Goal: Check status: Check status

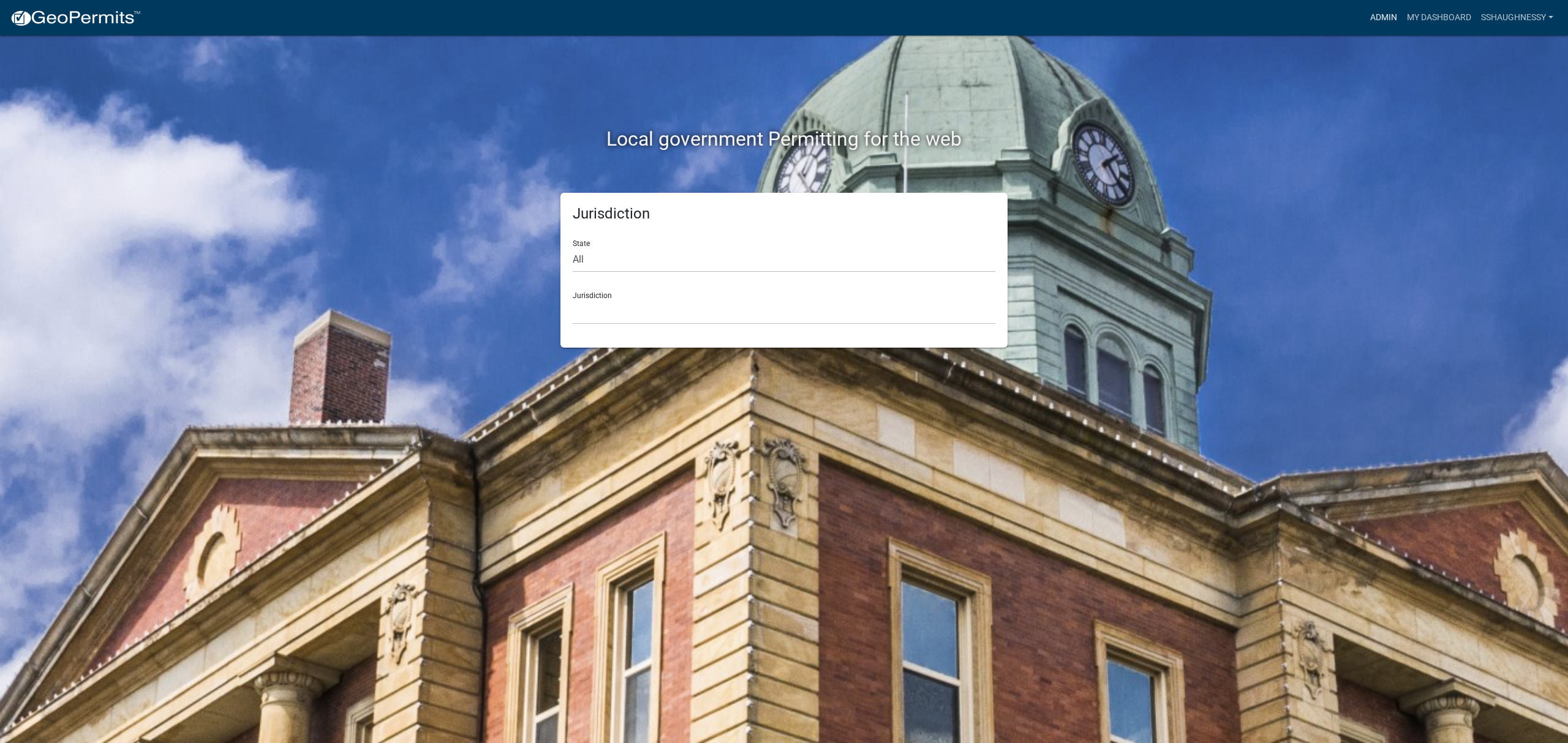
click at [1381, 20] on link "Admin" at bounding box center [1383, 17] width 36 height 24
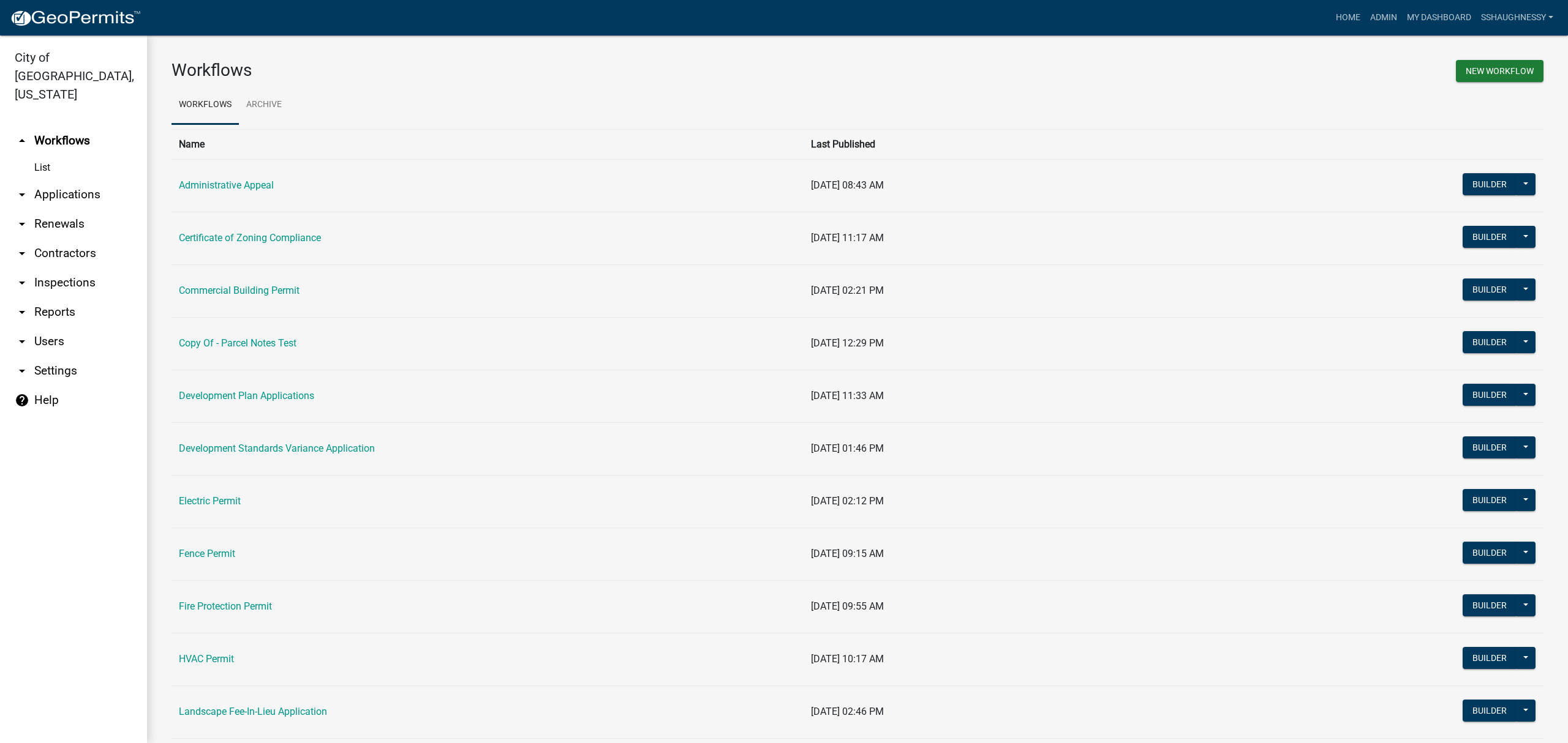
click at [275, 245] on td "Certificate of Zoning Compliance" at bounding box center [488, 238] width 632 height 52
click at [277, 244] on link "Certificate of Zoning Compliance" at bounding box center [249, 237] width 142 height 11
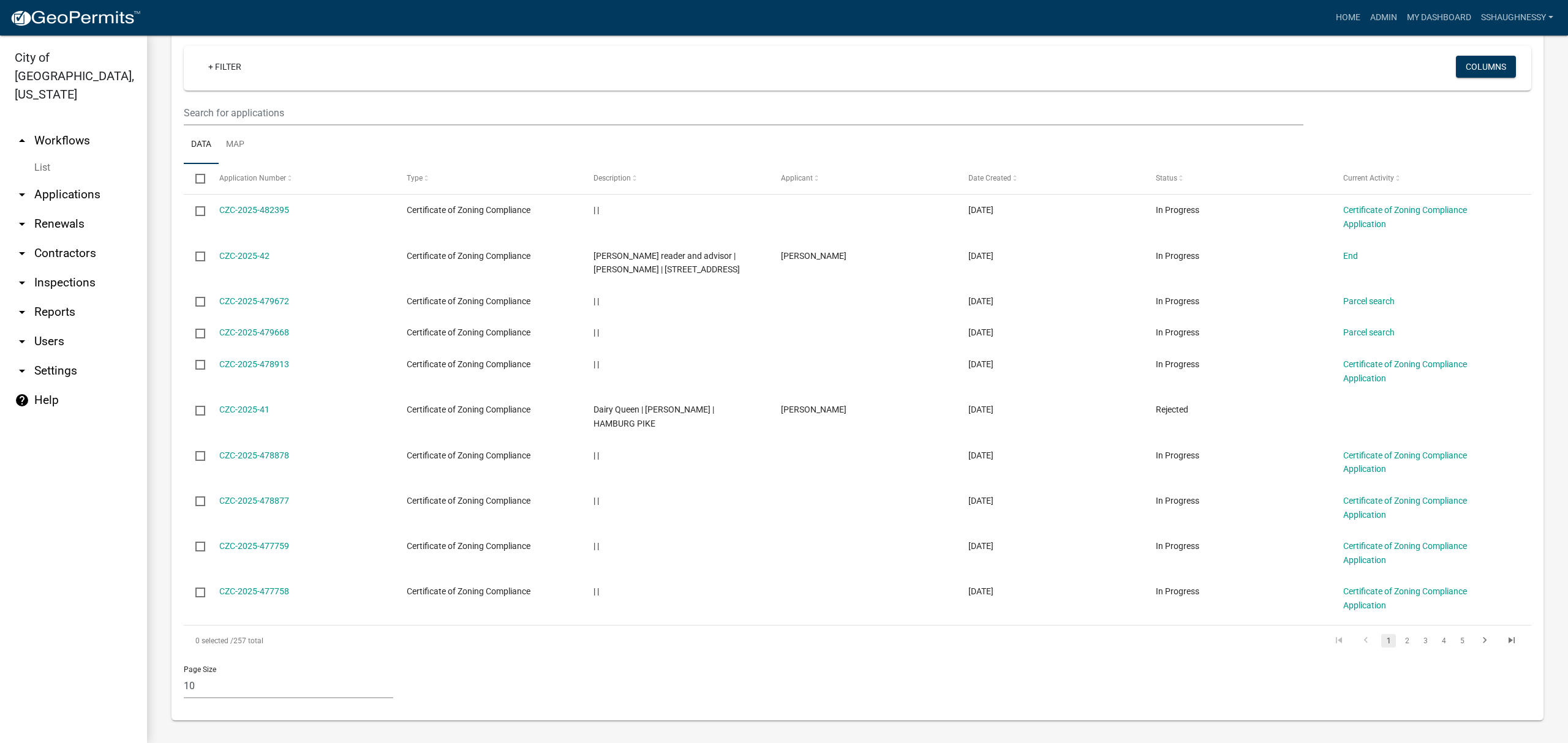
scroll to position [504, 0]
click at [1400, 643] on link "2" at bounding box center [1407, 640] width 14 height 14
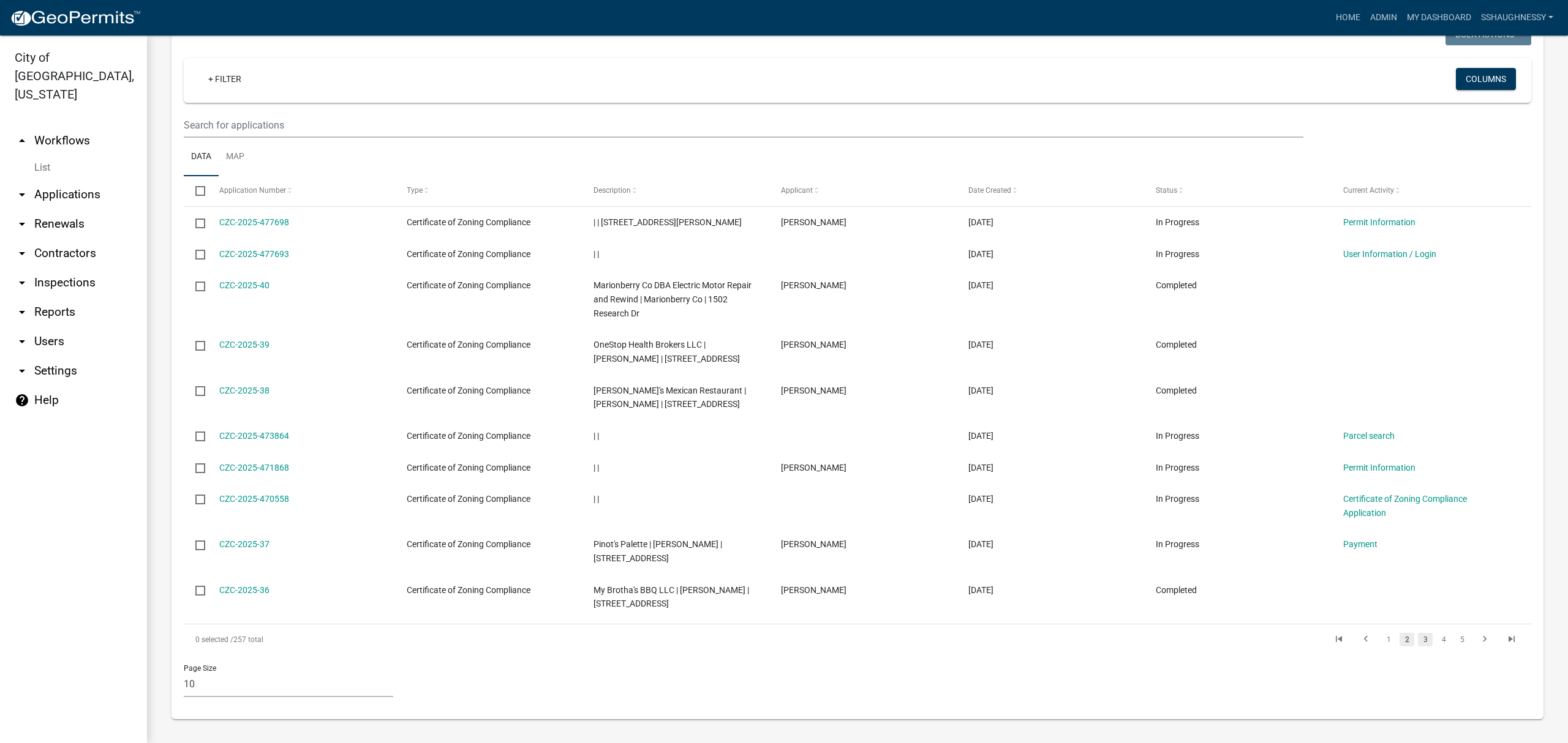
click at [1418, 644] on link "3" at bounding box center [1425, 640] width 14 height 14
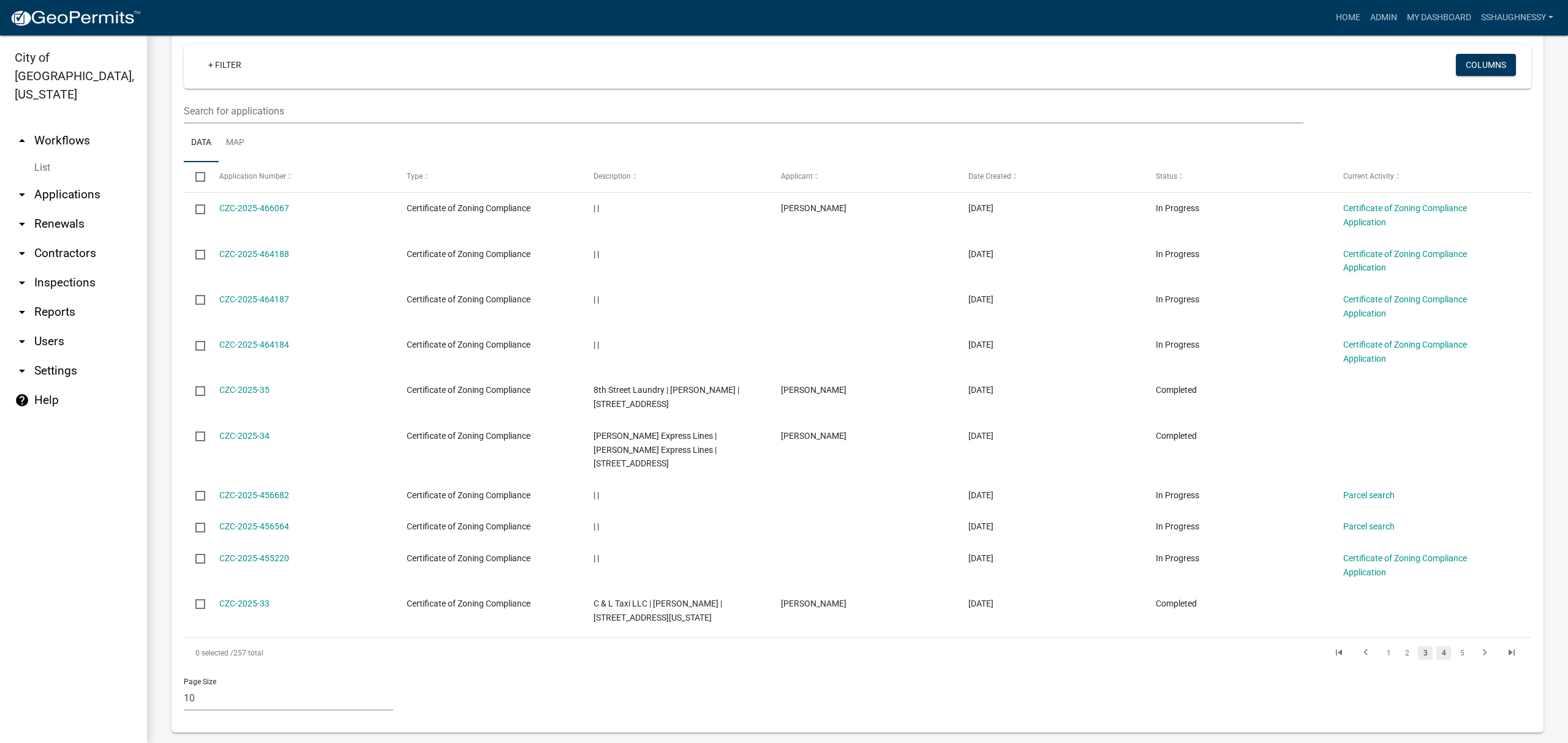
click at [1437, 654] on link "4" at bounding box center [1443, 653] width 14 height 14
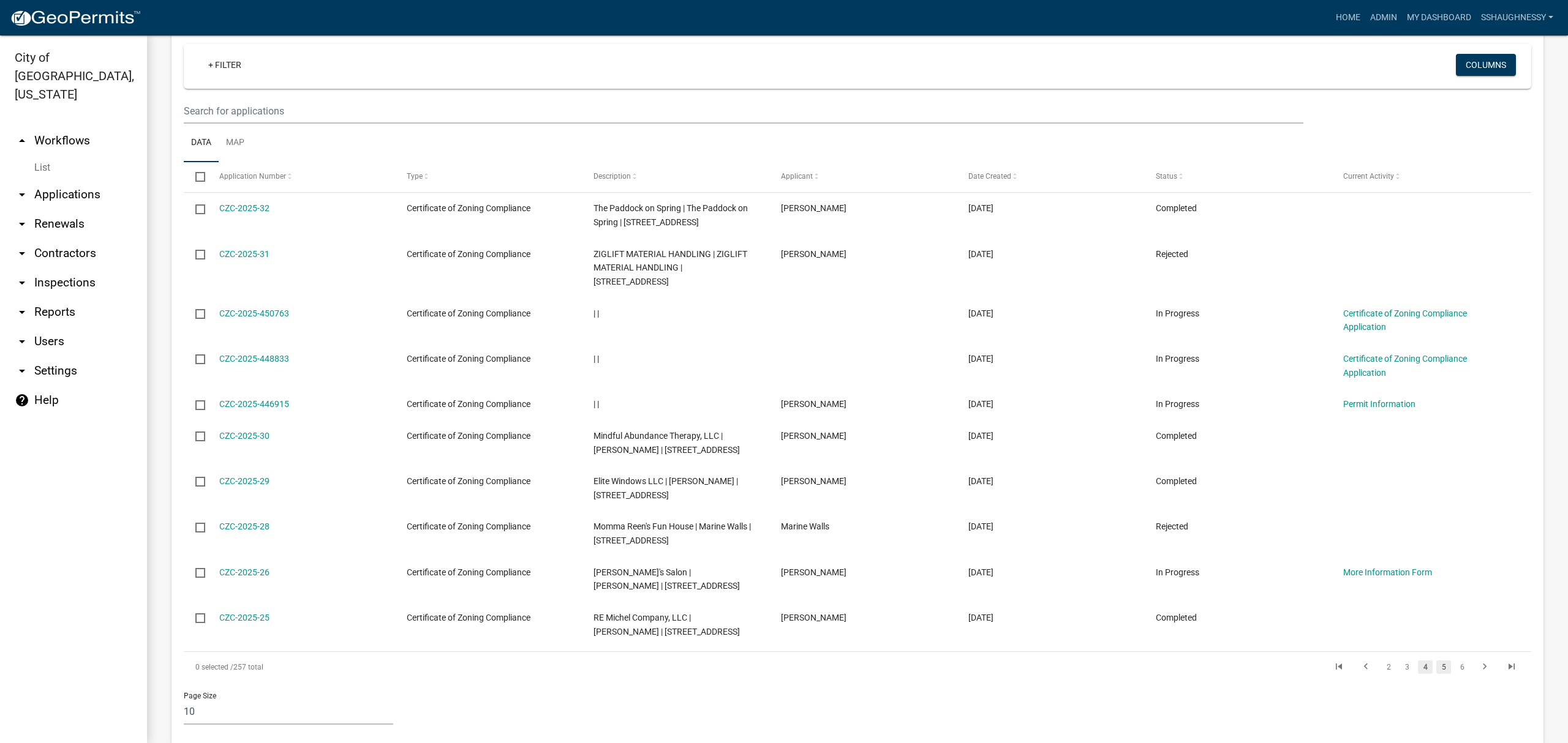
click at [1437, 670] on link "5" at bounding box center [1443, 668] width 14 height 14
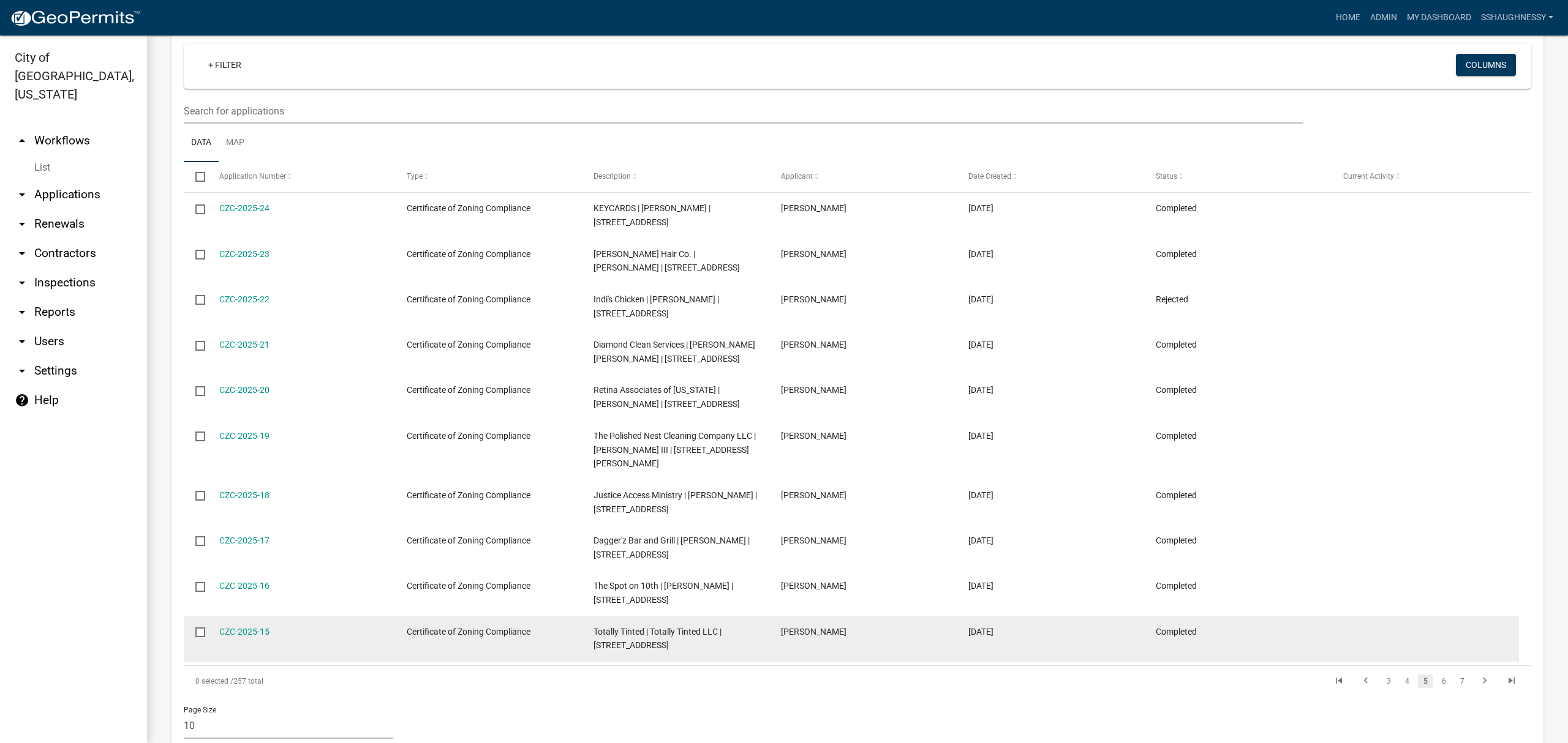
scroll to position [586, 0]
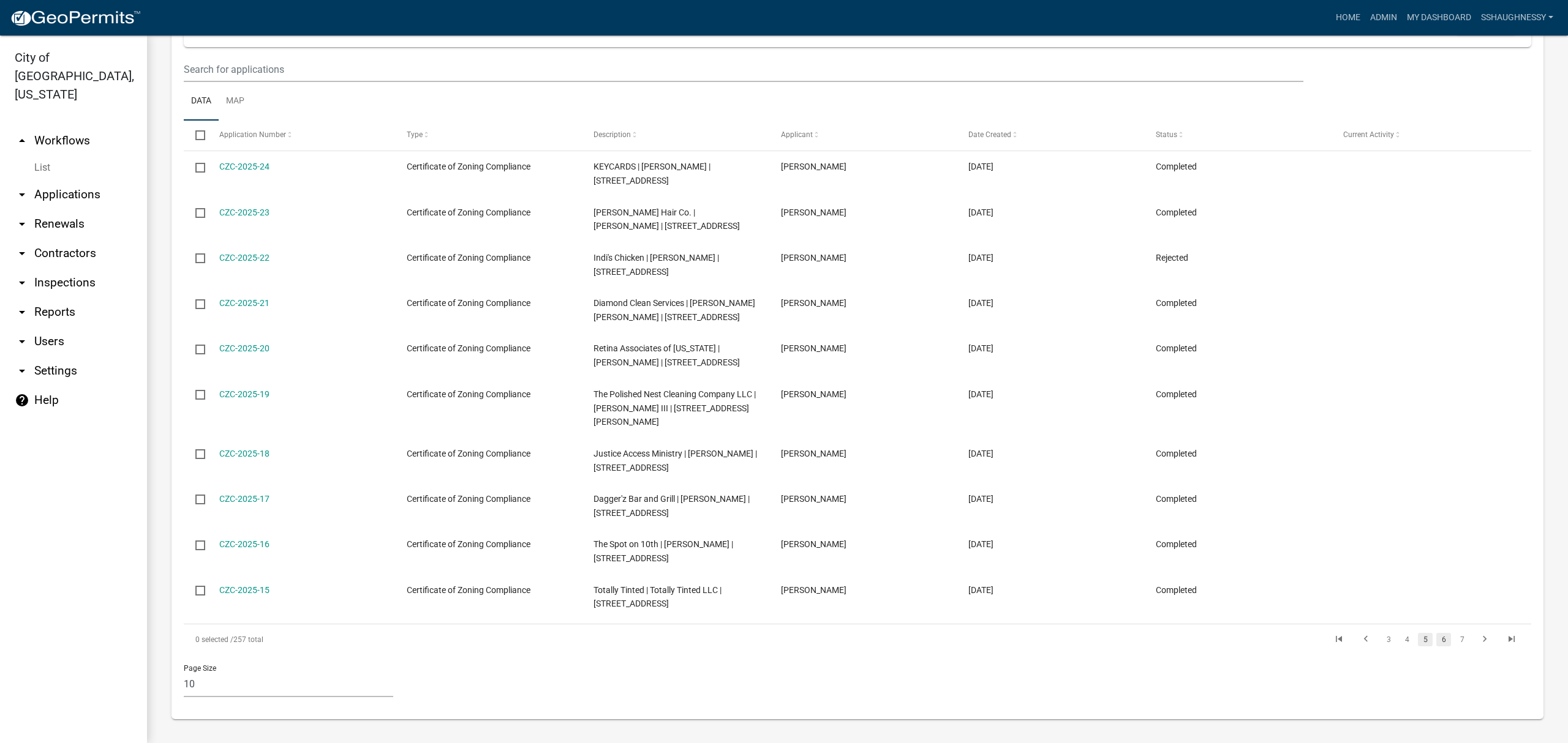
click at [1437, 639] on link "6" at bounding box center [1443, 640] width 14 height 14
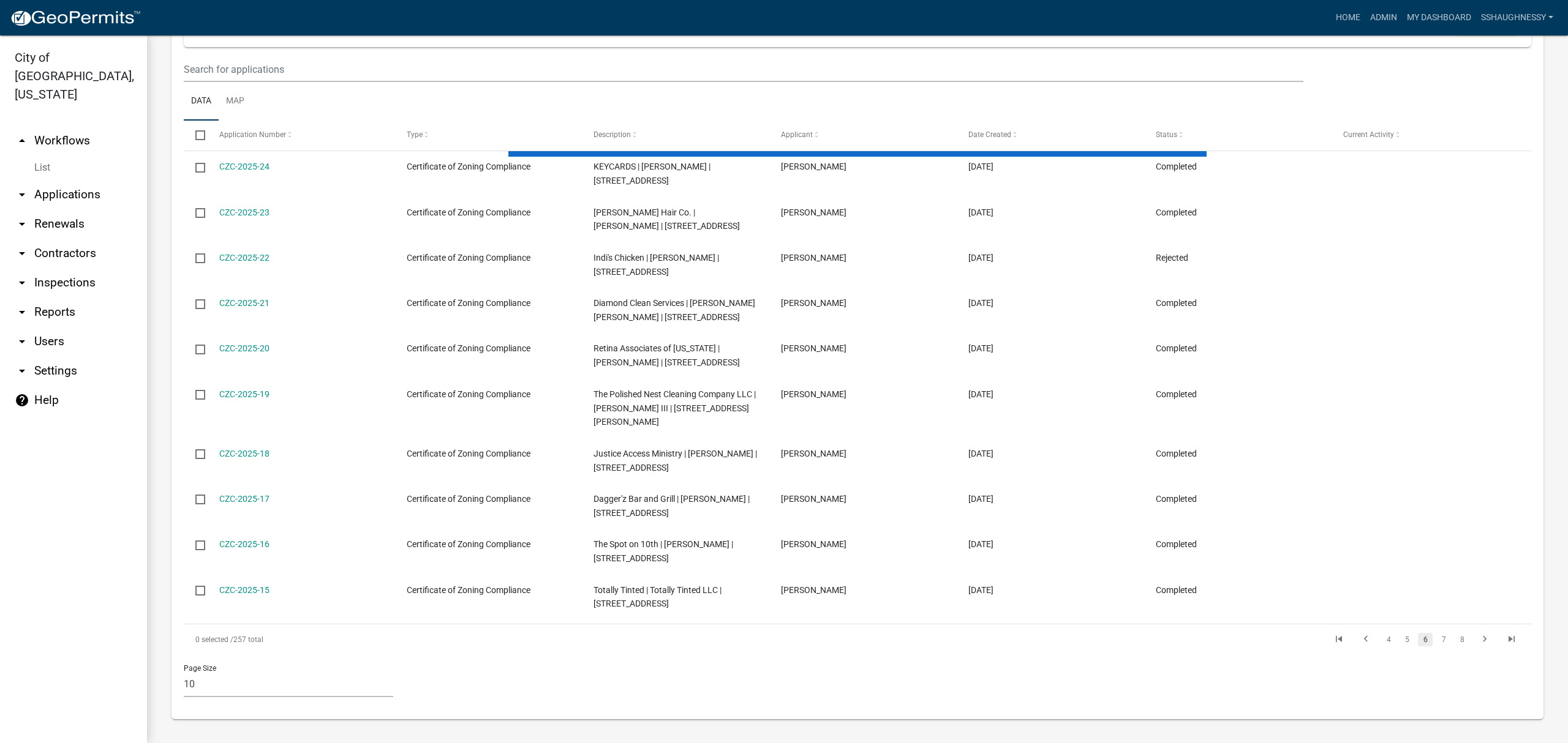
scroll to position [574, 0]
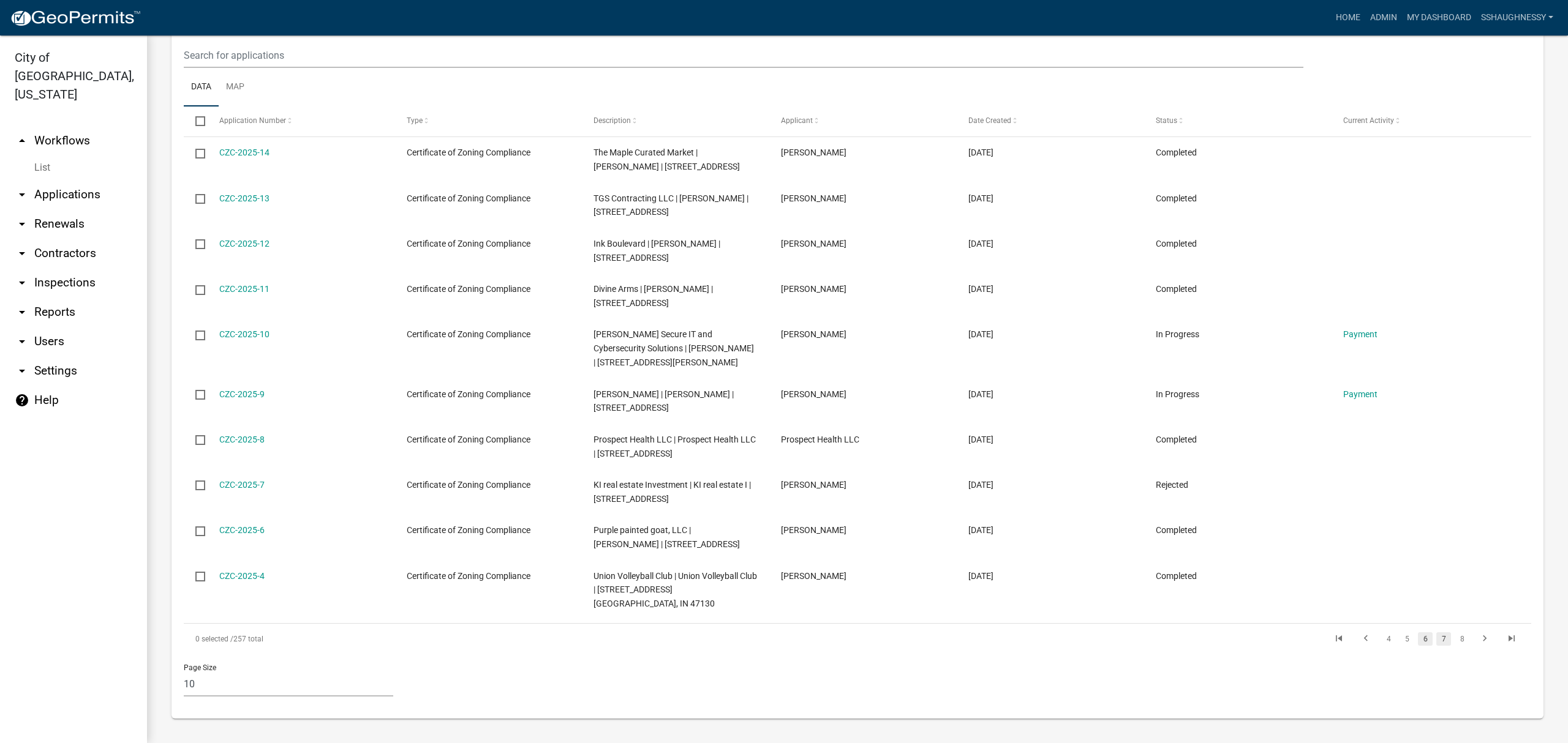
click at [1437, 642] on link "7" at bounding box center [1443, 640] width 14 height 14
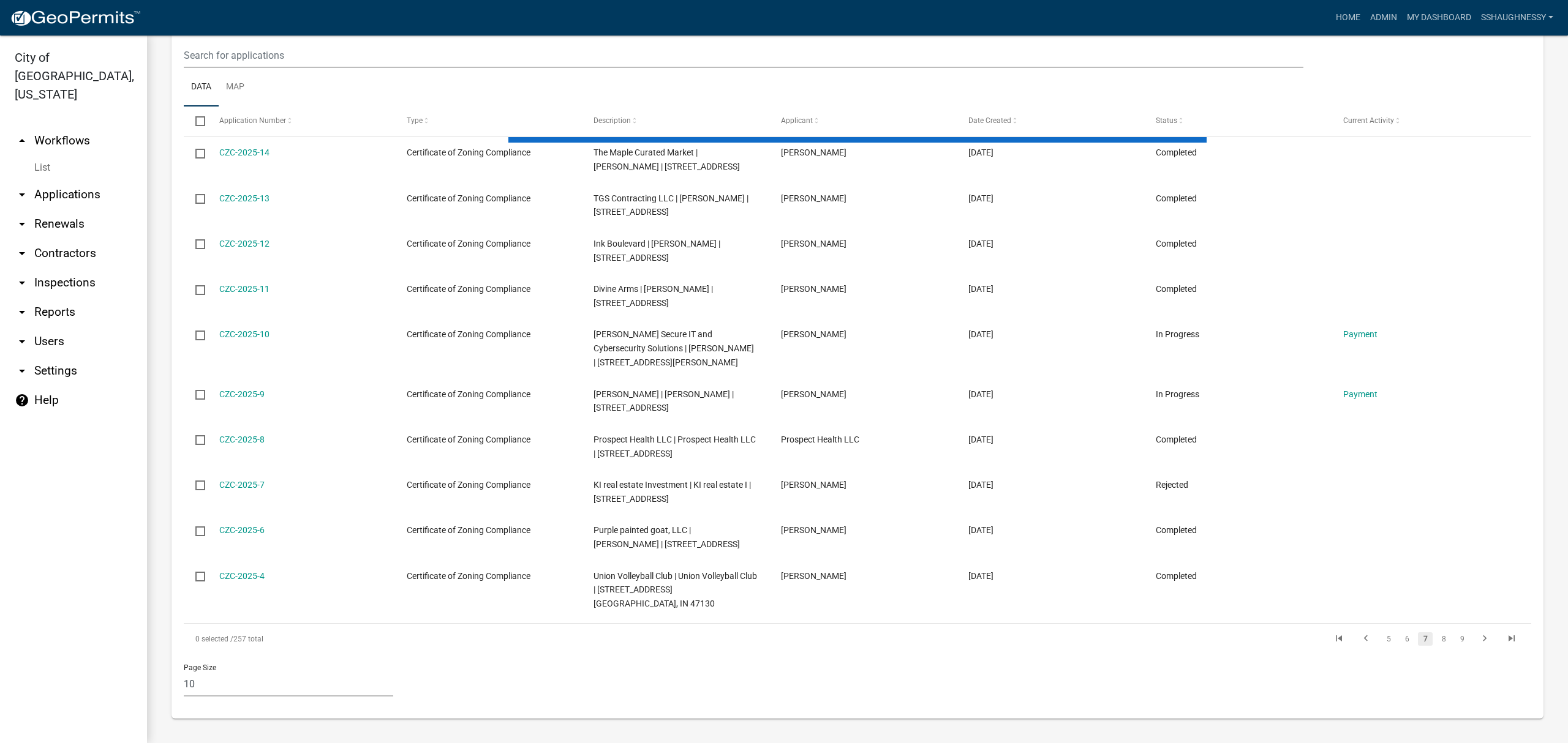
scroll to position [561, 0]
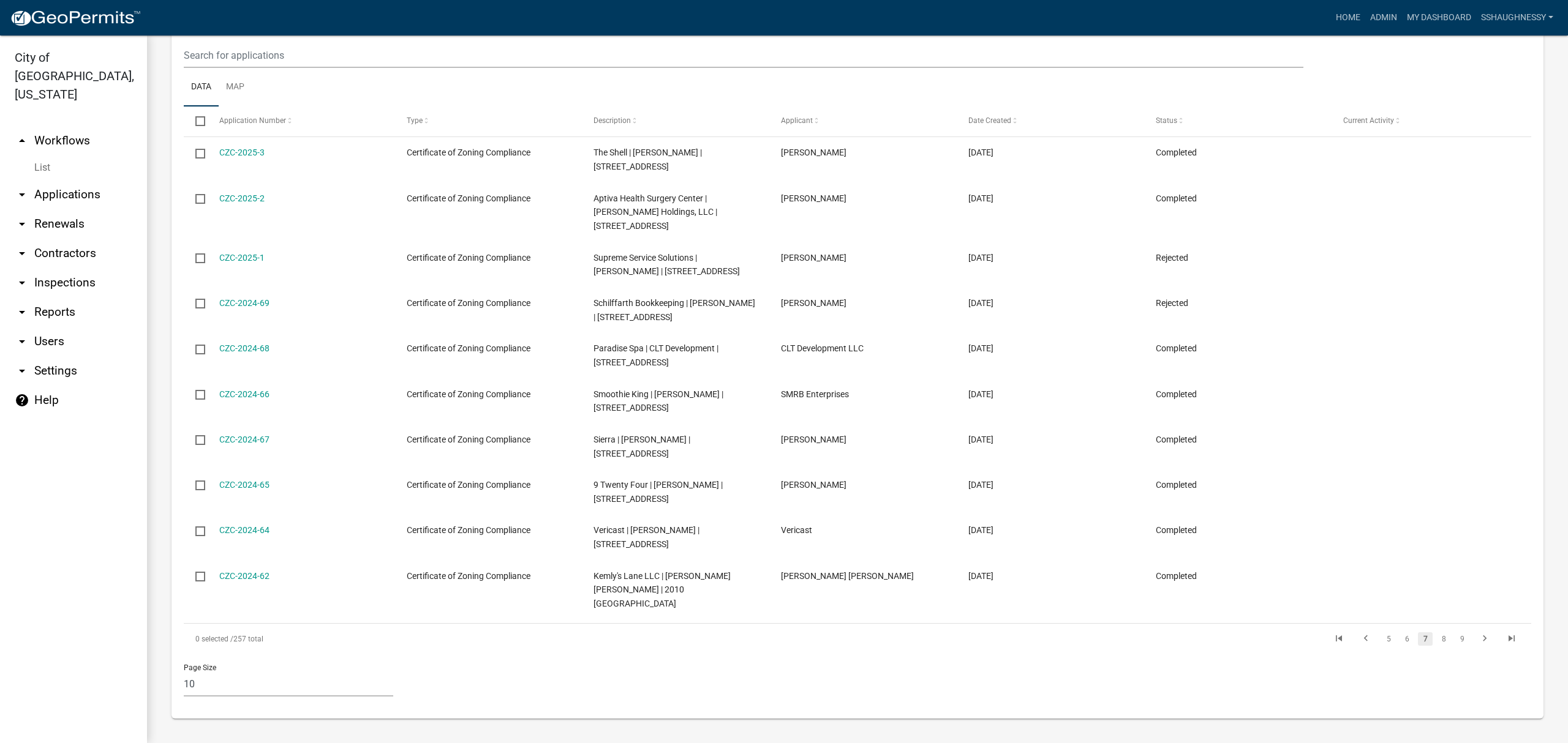
drag, startPoint x: 1432, startPoint y: 642, endPoint x: 1042, endPoint y: 659, distance: 390.4
click at [1042, 659] on div "Page Size 10 25 50 100" at bounding box center [857, 681] width 1366 height 52
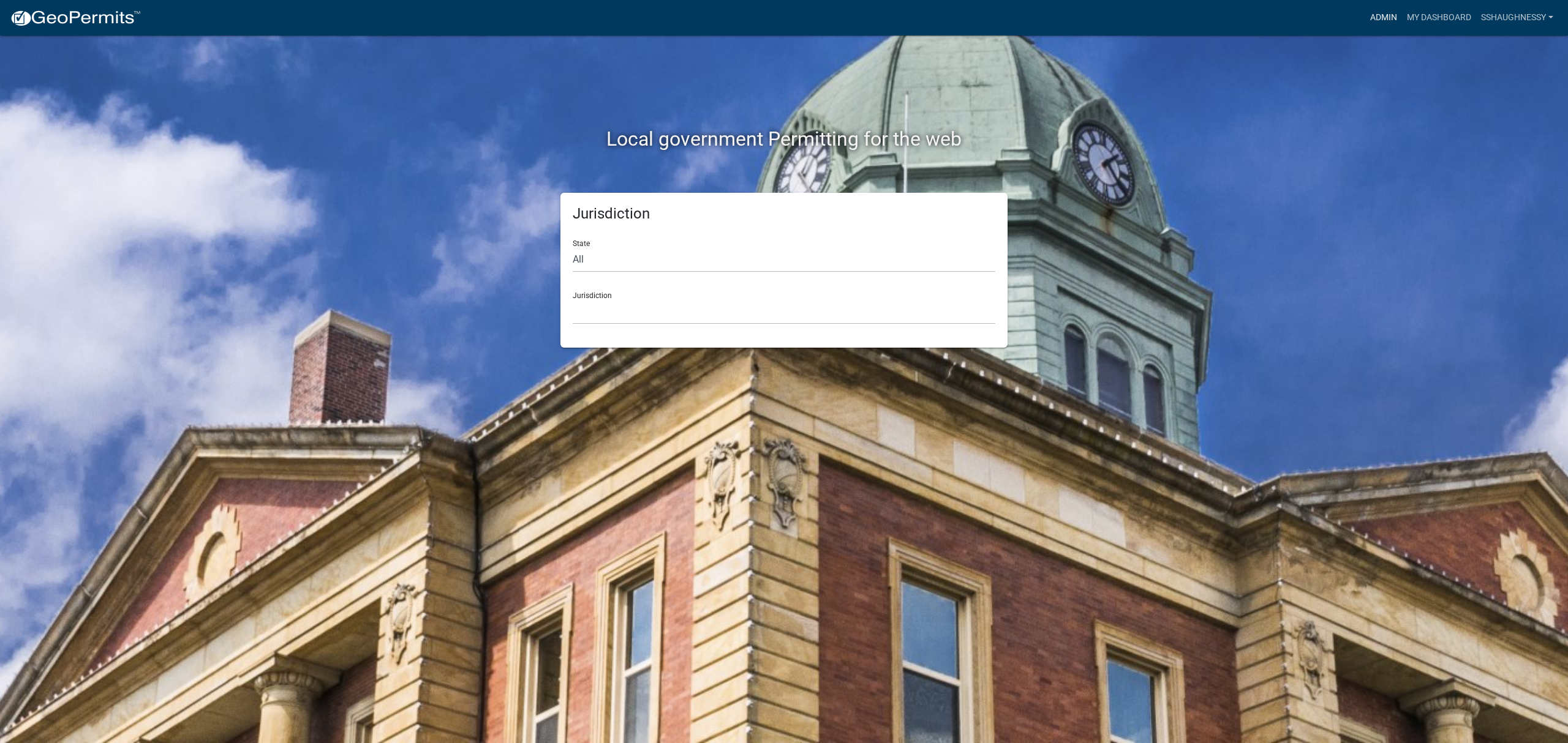
click at [1382, 20] on link "Admin" at bounding box center [1383, 17] width 36 height 24
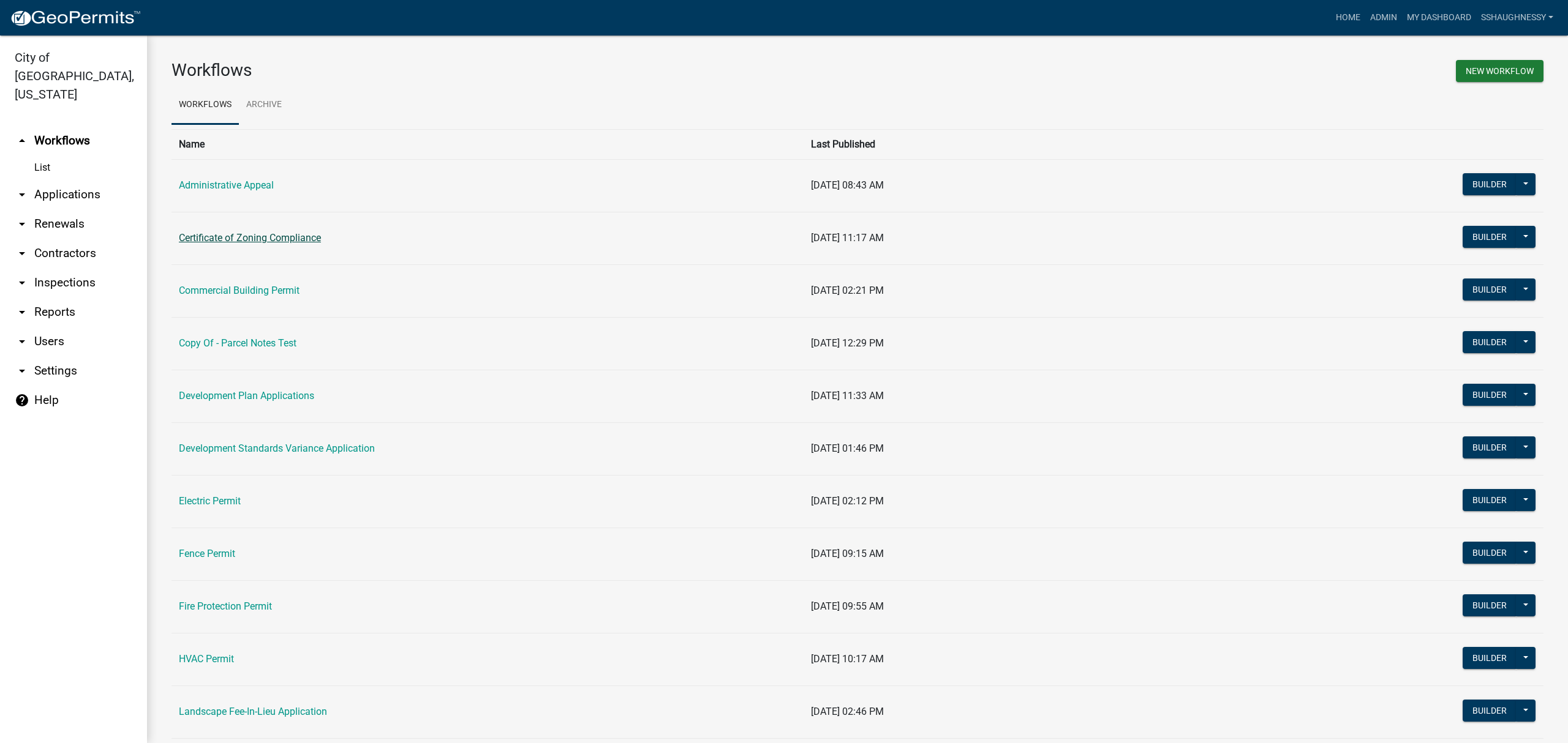
click at [242, 236] on link "Certificate of Zoning Compliance" at bounding box center [249, 237] width 142 height 11
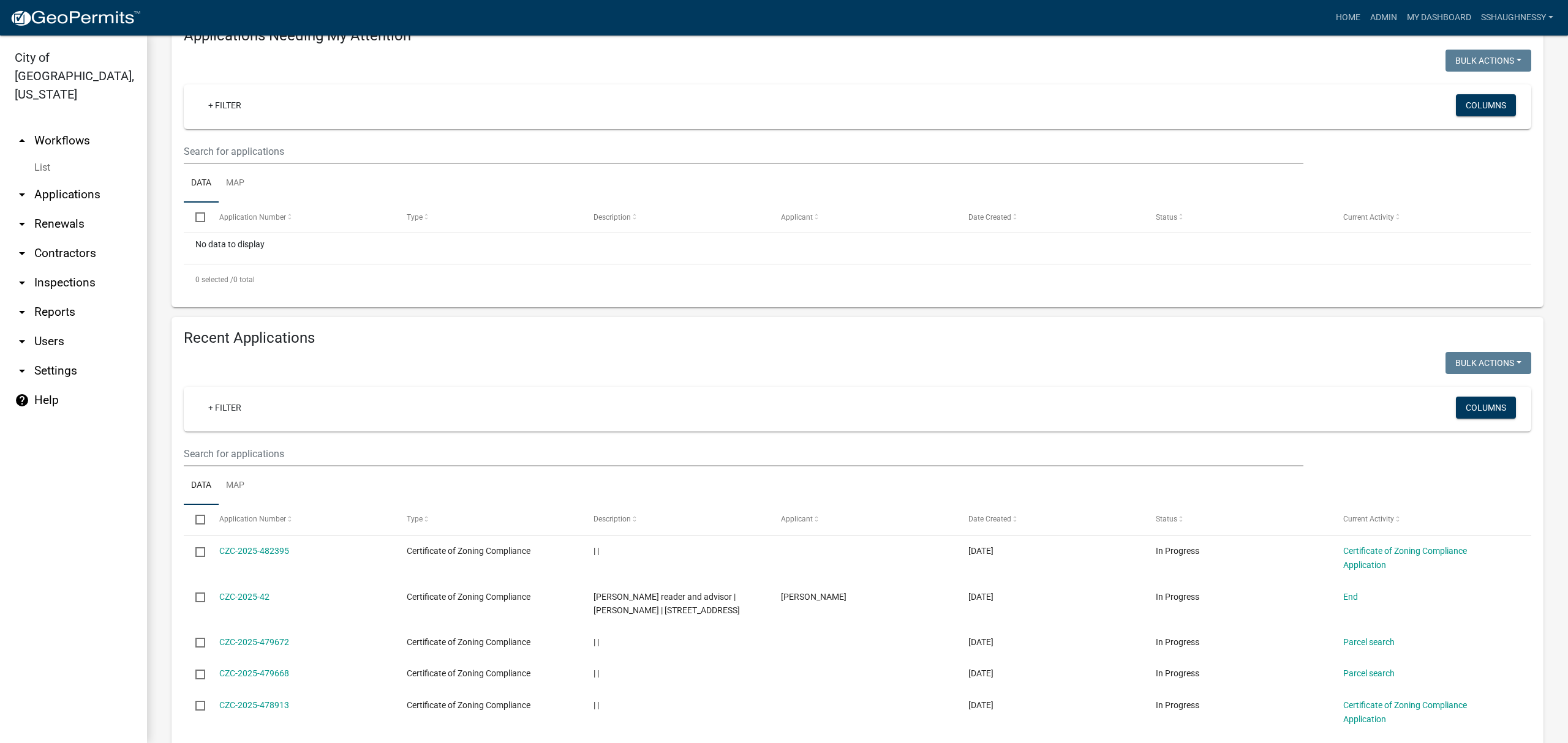
scroll to position [163, 0]
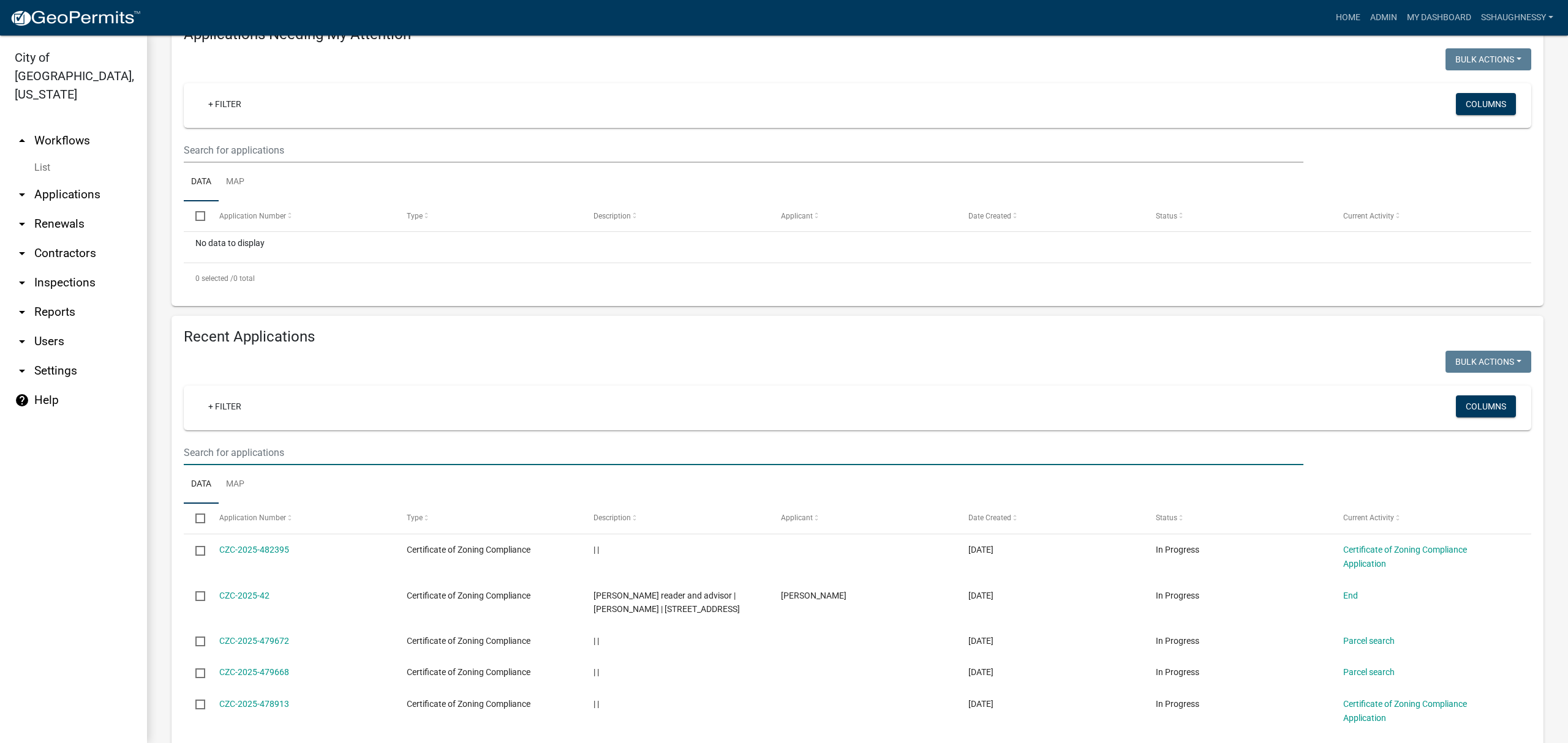
click at [453, 458] on input "text" at bounding box center [743, 452] width 1120 height 25
type input "3015"
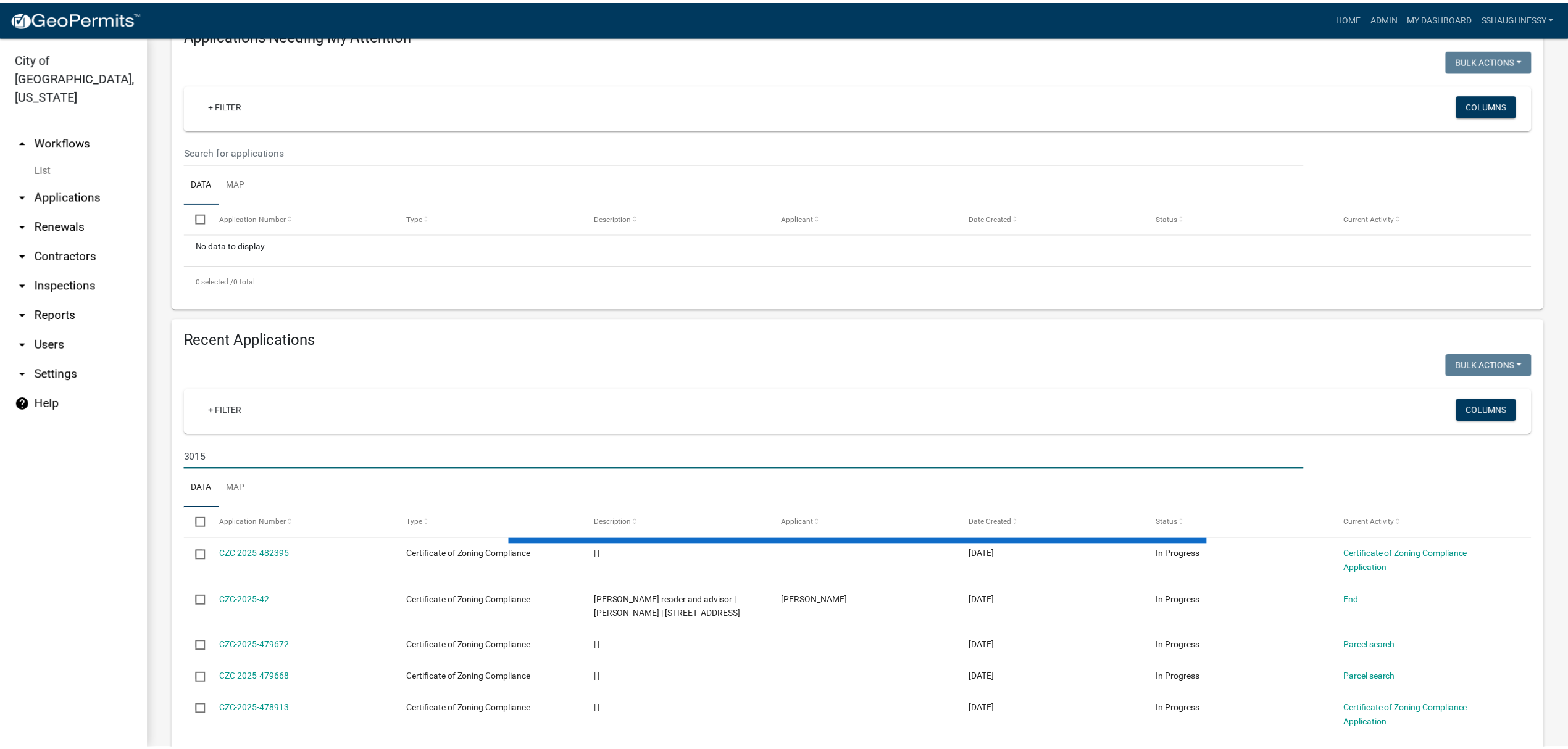
scroll to position [103, 0]
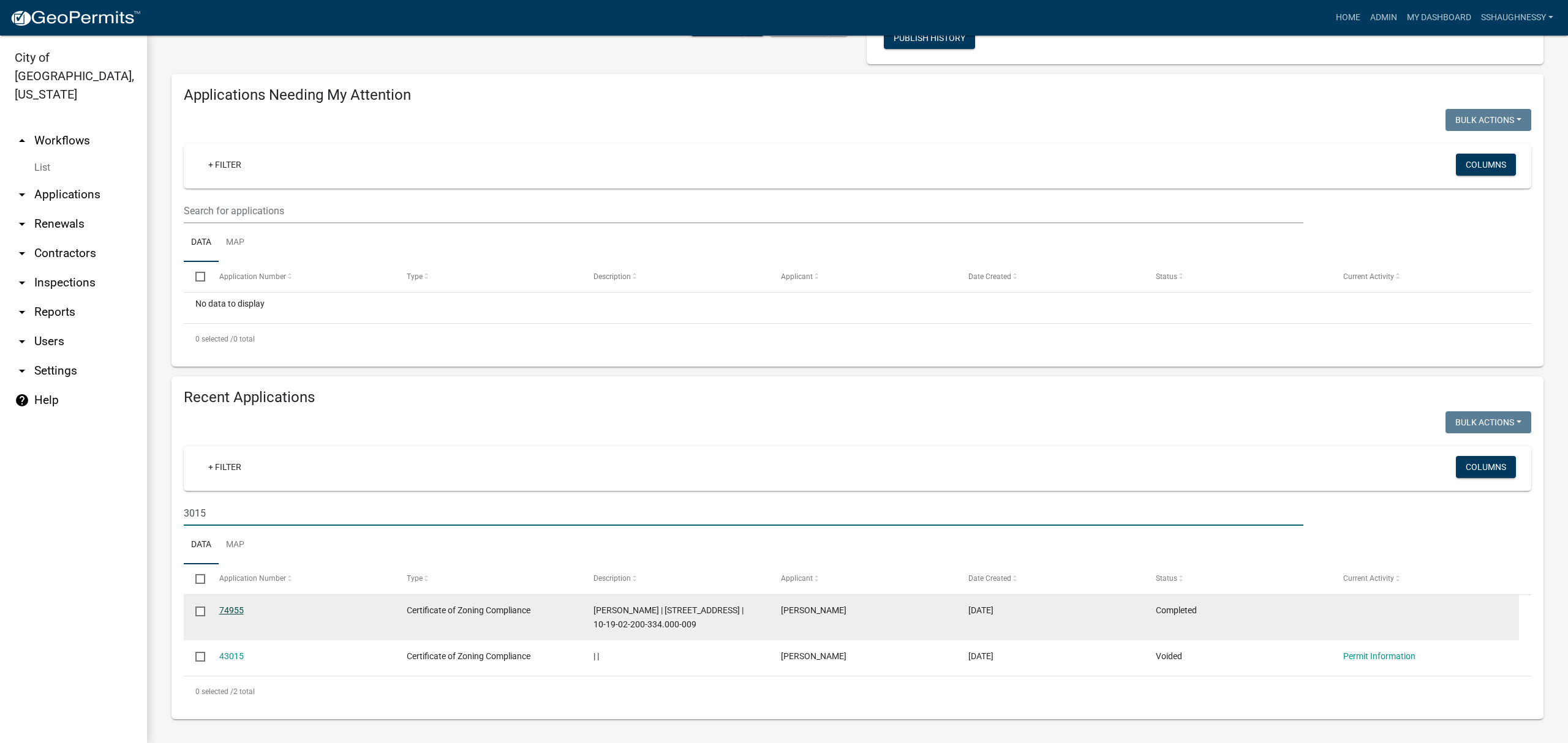
click at [230, 611] on link "74955" at bounding box center [232, 610] width 24 height 10
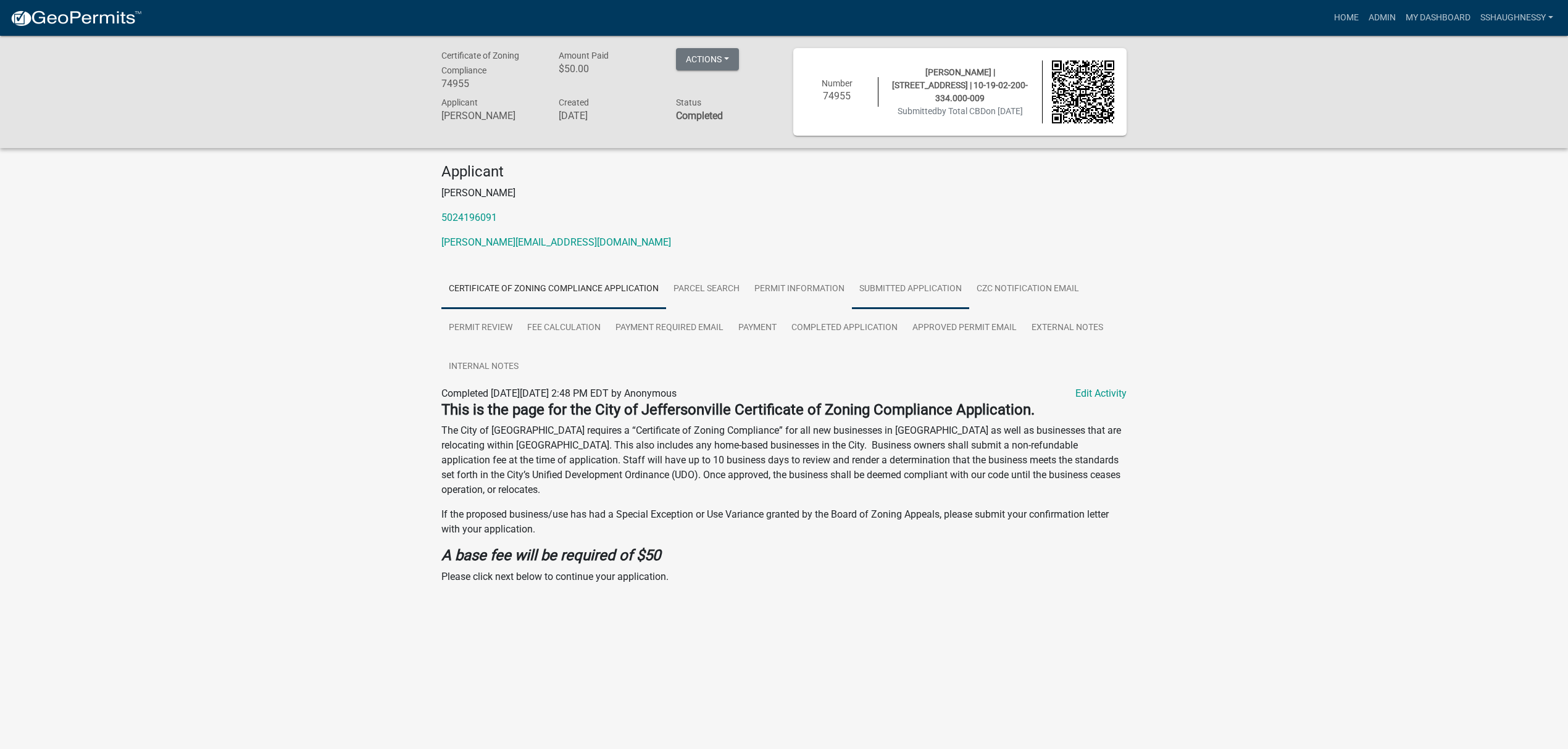
click at [879, 294] on link "Submitted Application" at bounding box center [910, 289] width 117 height 40
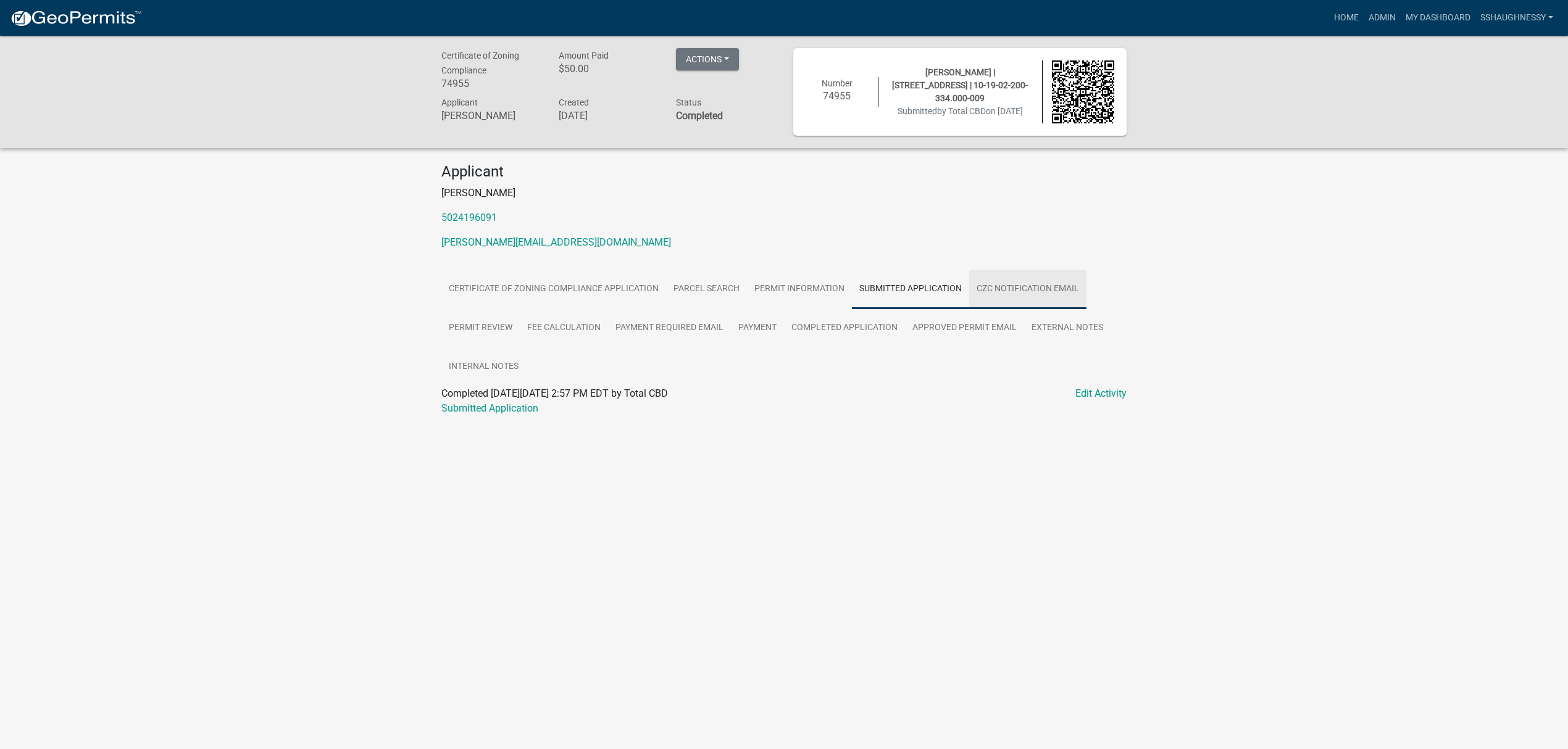
click at [976, 294] on link "CZC Notification Email" at bounding box center [1027, 289] width 117 height 40
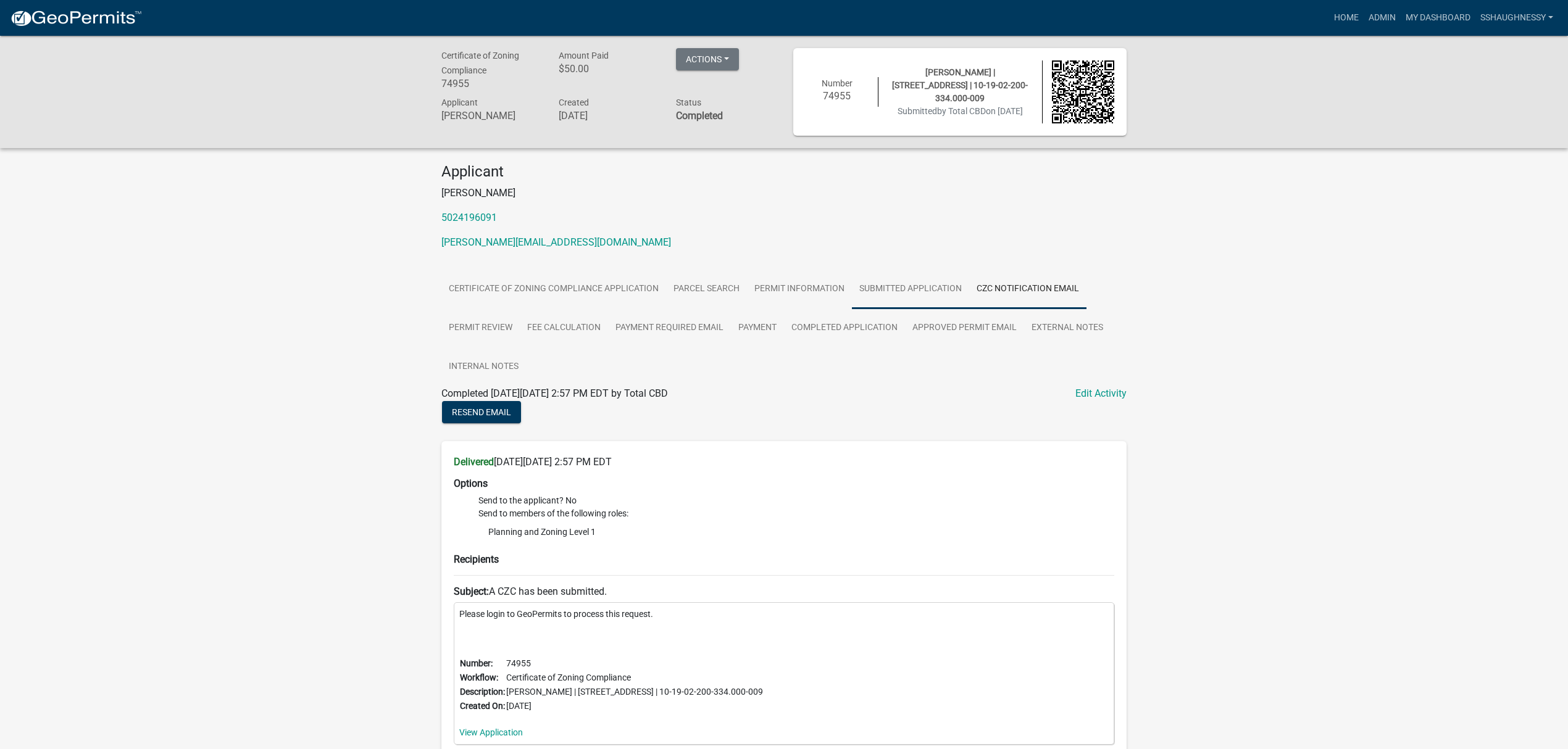
click at [951, 297] on link "Submitted Application" at bounding box center [910, 289] width 117 height 40
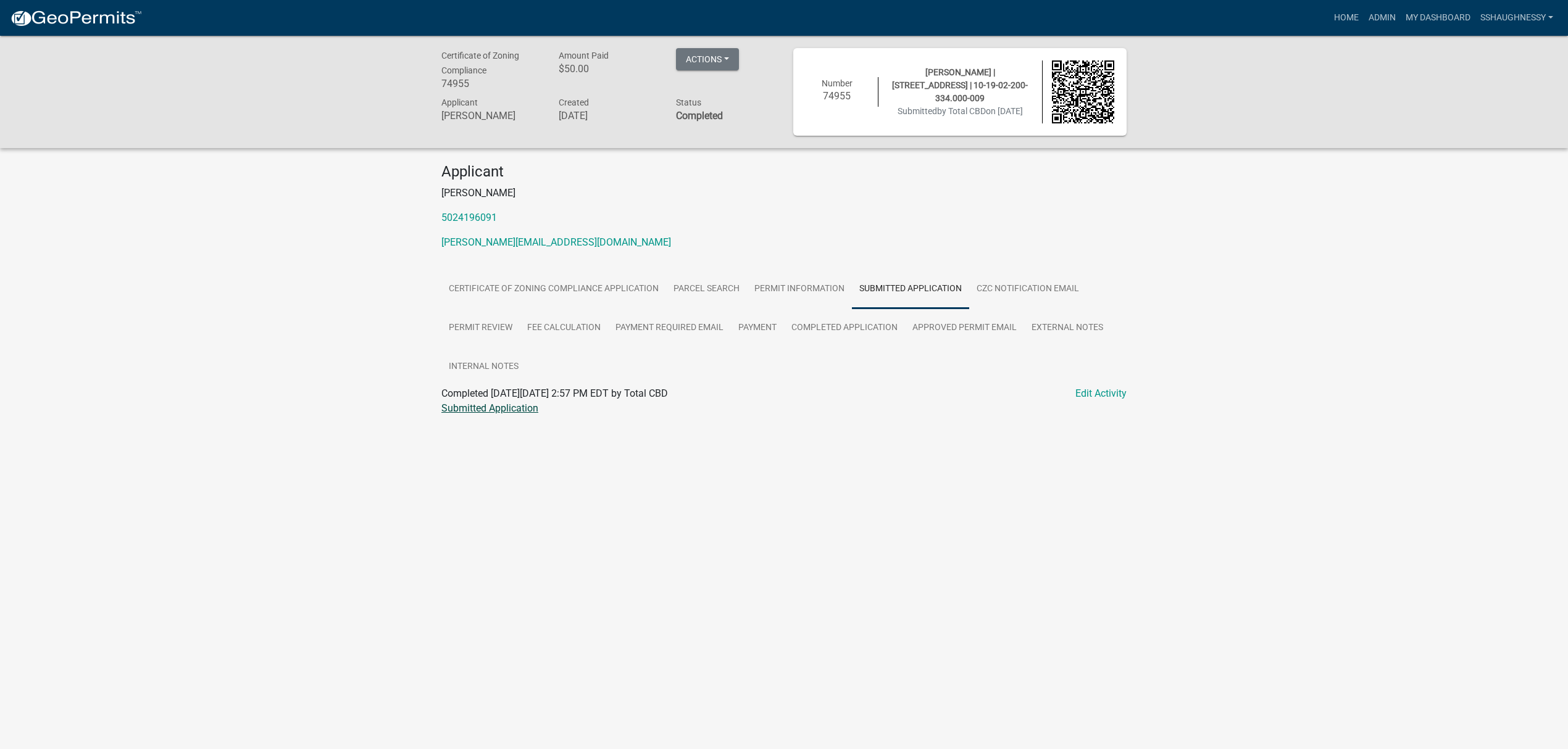
click at [493, 408] on link "Submitted Application" at bounding box center [489, 407] width 97 height 11
